Goal: Task Accomplishment & Management: Use online tool/utility

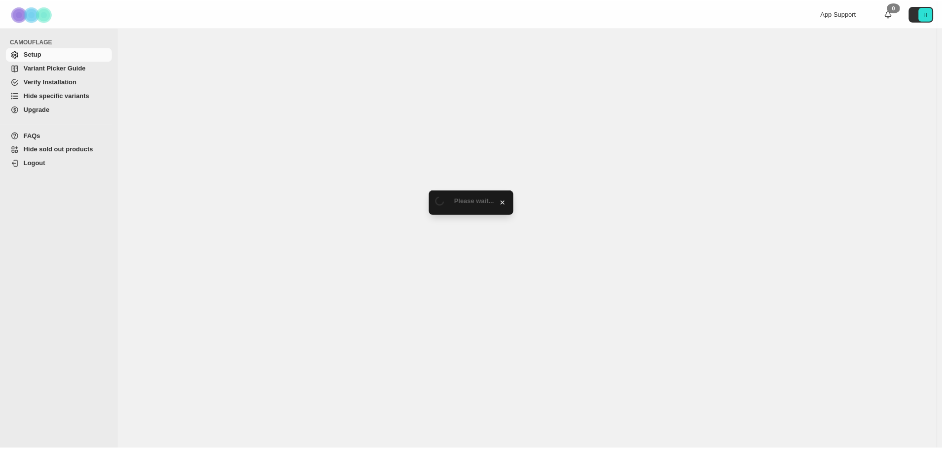
select select "**********"
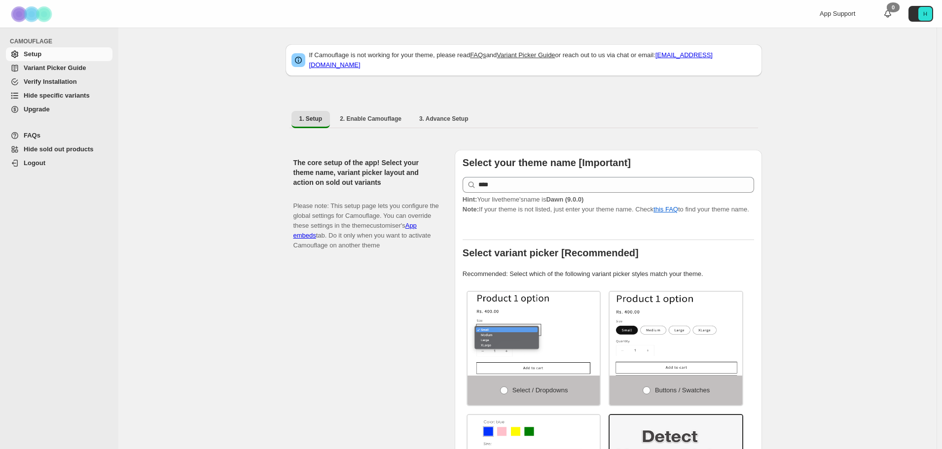
click at [43, 97] on span "Hide specific variants" at bounding box center [57, 95] width 66 height 7
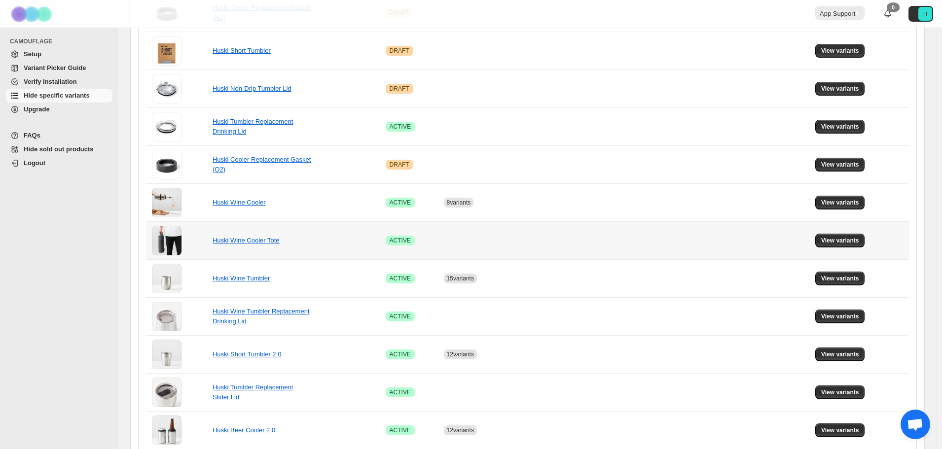
scroll to position [395, 0]
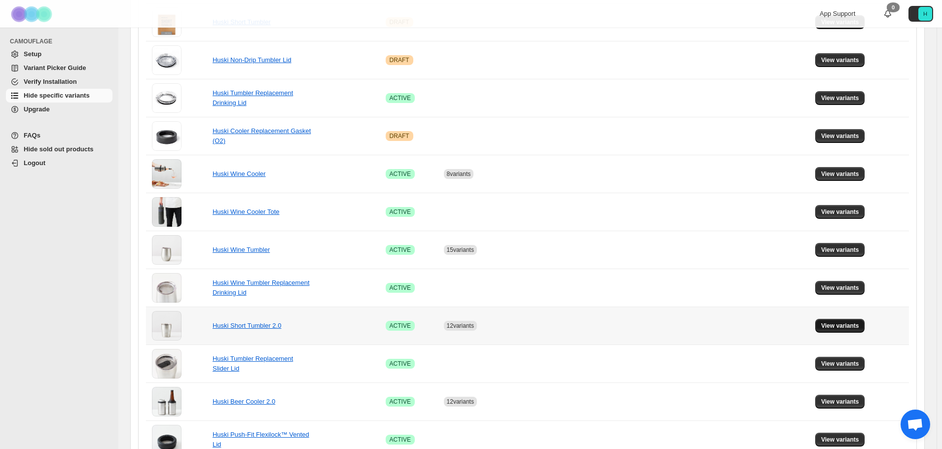
click at [849, 324] on span "View variants" at bounding box center [840, 326] width 38 height 8
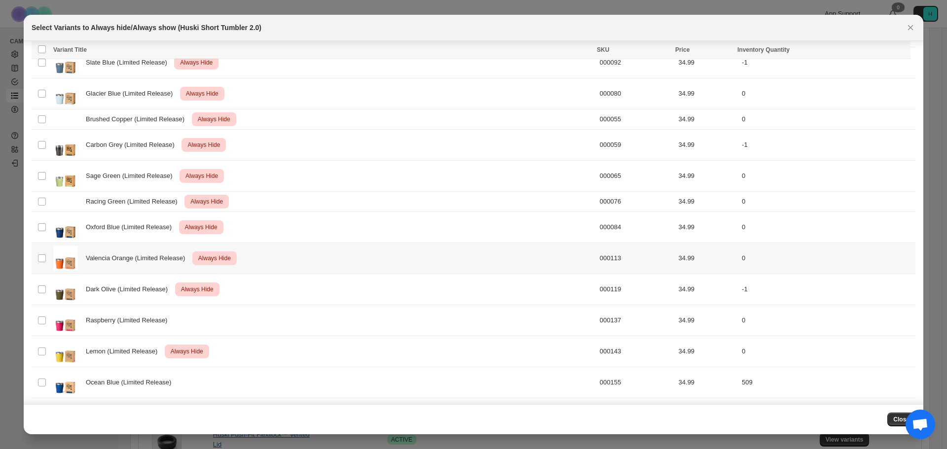
scroll to position [296, 0]
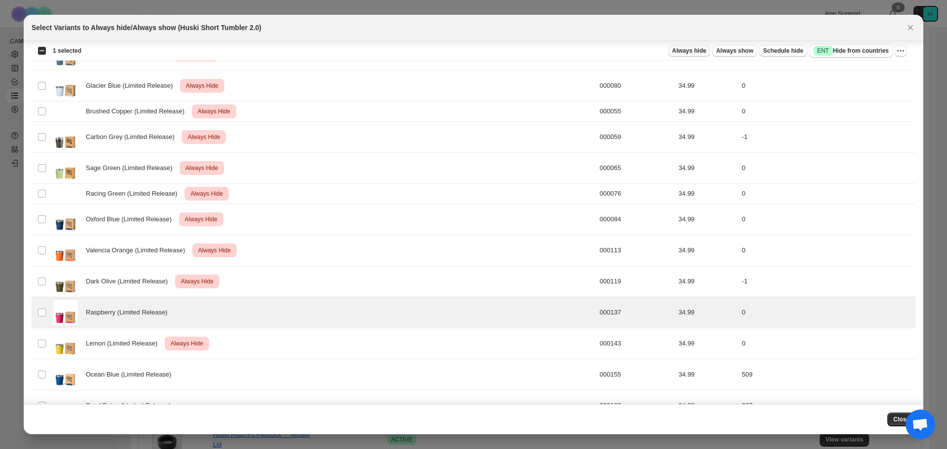
click at [690, 49] on span "Always hide" at bounding box center [689, 51] width 34 height 8
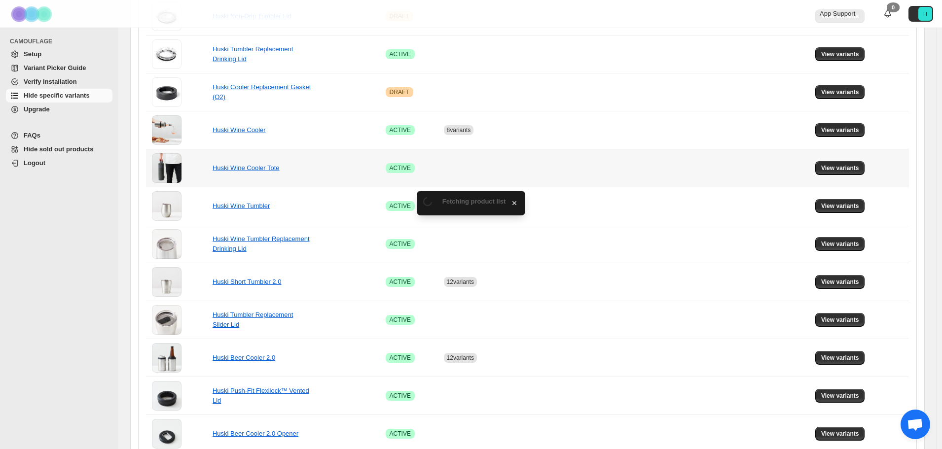
scroll to position [563, 0]
